Goal: Transaction & Acquisition: Subscribe to service/newsletter

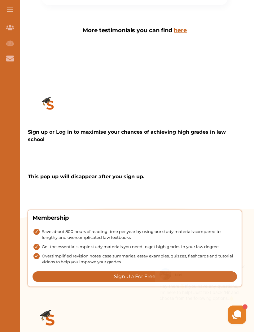
scroll to position [933, 0]
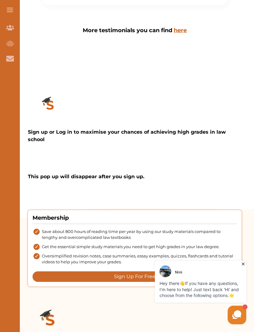
click at [161, 271] on button "Sign Up For Free" at bounding box center [134, 276] width 204 height 11
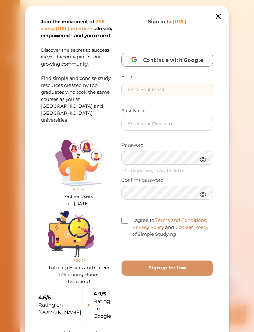
click at [192, 92] on input "text" at bounding box center [167, 89] width 91 height 13
type input "[EMAIL_ADDRESS][DOMAIN_NAME]"
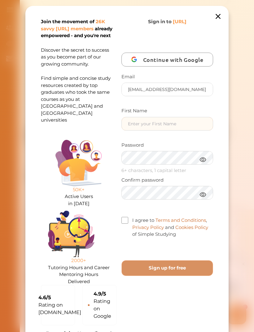
click at [197, 125] on input "text" at bounding box center [167, 123] width 91 height 13
type input "[PERSON_NAME]"
click at [125, 223] on label "I agree to Terms and Conditions , Privacy Policy and Cookies Policy of Simple S…" at bounding box center [167, 227] width 92 height 21
click at [176, 231] on input "I agree to Terms and Conditions , Privacy Policy and Cookies Policy of Simple S…" at bounding box center [176, 231] width 0 height 0
click at [185, 269] on free "Sign up for free" at bounding box center [167, 268] width 92 height 16
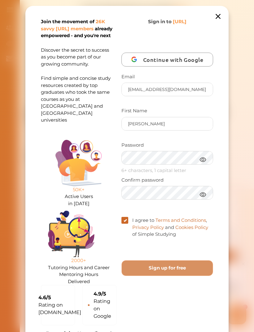
scroll to position [13, 0]
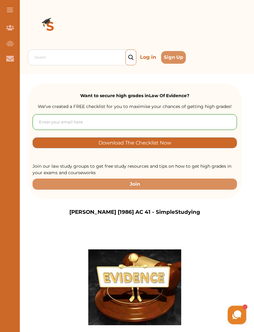
click at [152, 60] on p "Log in" at bounding box center [147, 57] width 21 height 10
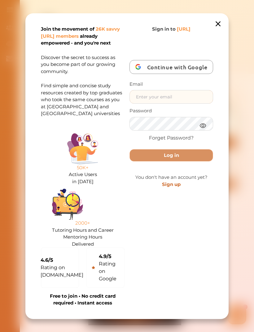
click at [187, 100] on input "text" at bounding box center [171, 96] width 83 height 13
type input "[EMAIL_ADDRESS][DOMAIN_NAME]"
click at [171, 159] on button "Log in" at bounding box center [171, 155] width 84 height 13
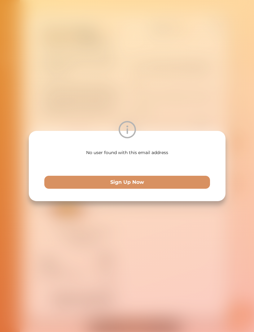
click at [188, 162] on div "No user found with this email address Sign Up Now" at bounding box center [127, 166] width 196 height 70
click at [163, 182] on button "Sign Up Now" at bounding box center [126, 182] width 165 height 13
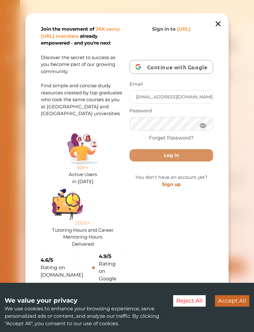
click at [175, 161] on button "Log in" at bounding box center [171, 155] width 84 height 13
